Goal: Check status: Check status

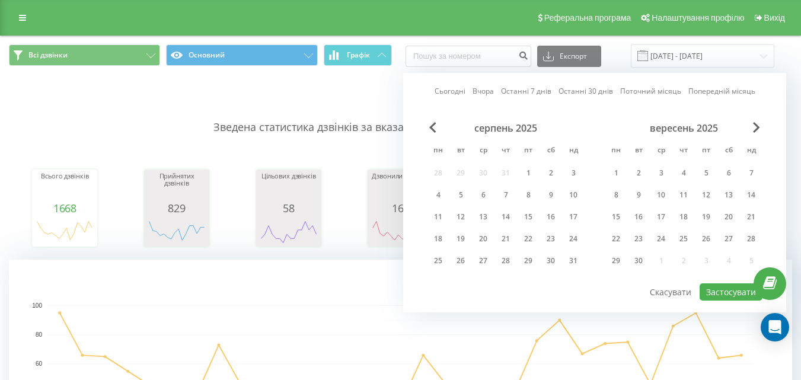
click at [437, 128] on div "серпень 2025" at bounding box center [506, 128] width 158 height 12
click at [433, 123] on span "Previous Month" at bounding box center [432, 127] width 7 height 11
click at [661, 241] on div "20" at bounding box center [660, 238] width 15 height 15
click at [738, 292] on button "Застосувати" at bounding box center [731, 291] width 63 height 17
type input "[DATE] - [DATE]"
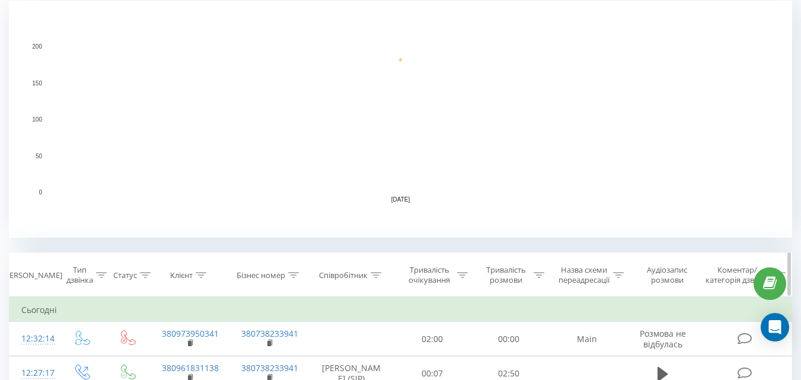
scroll to position [296, 0]
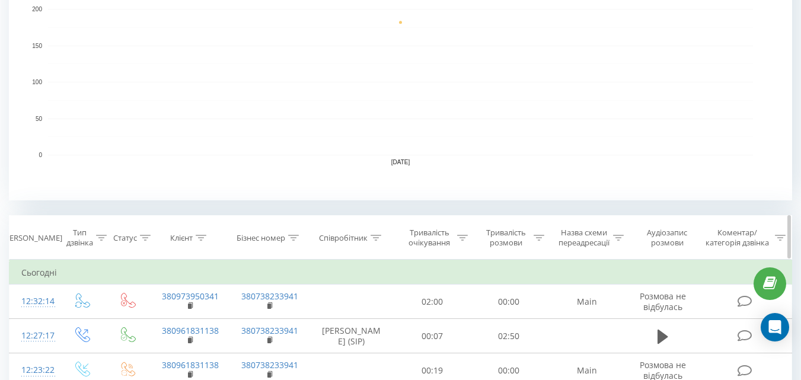
click at [375, 237] on icon at bounding box center [376, 238] width 11 height 6
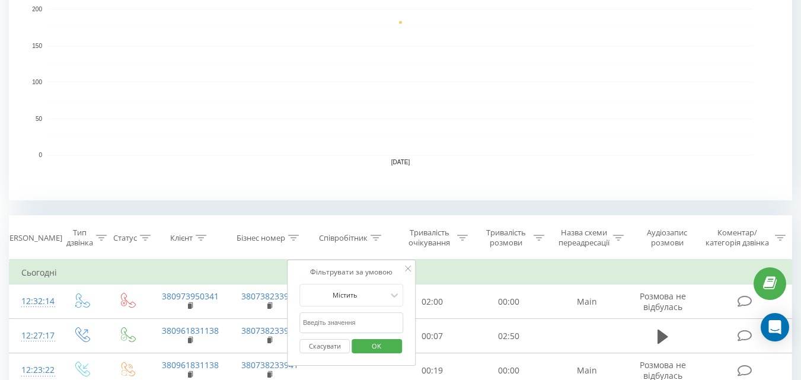
click at [342, 327] on input "text" at bounding box center [351, 322] width 104 height 21
type input "[PERSON_NAME]"
click at [382, 355] on span "OK" at bounding box center [376, 346] width 33 height 18
